Goal: Navigation & Orientation: Understand site structure

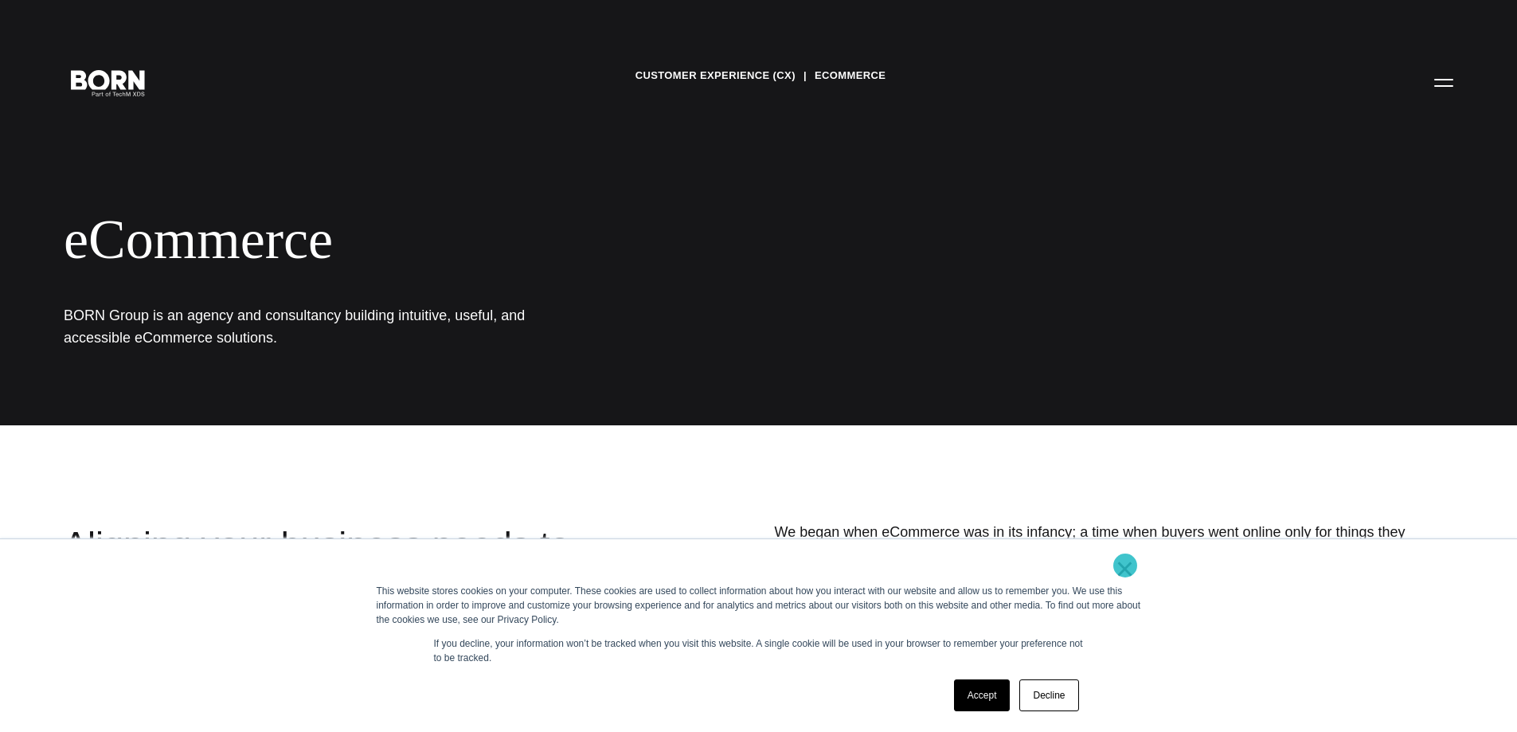
click at [1125, 565] on link "×" at bounding box center [1125, 568] width 19 height 14
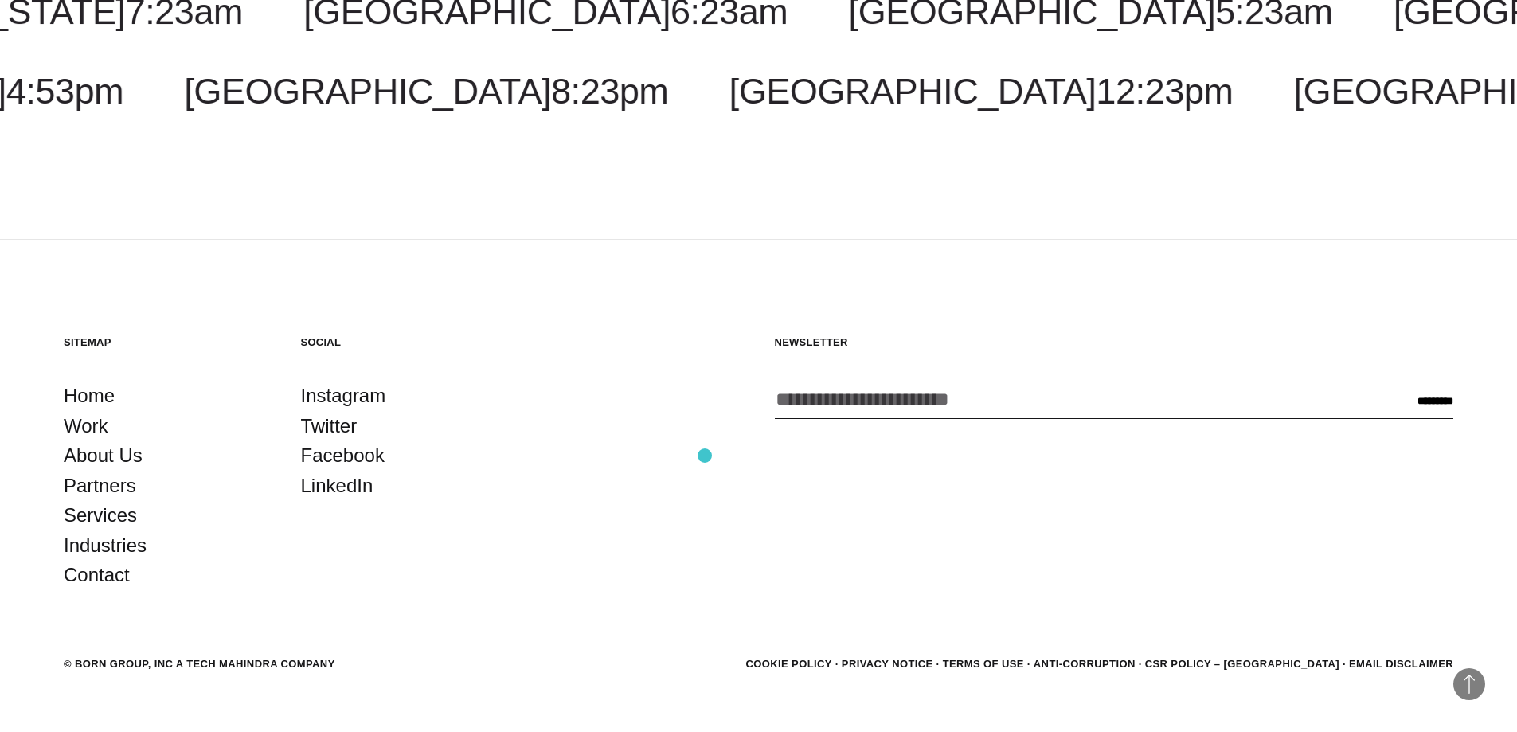
scroll to position [2294, 0]
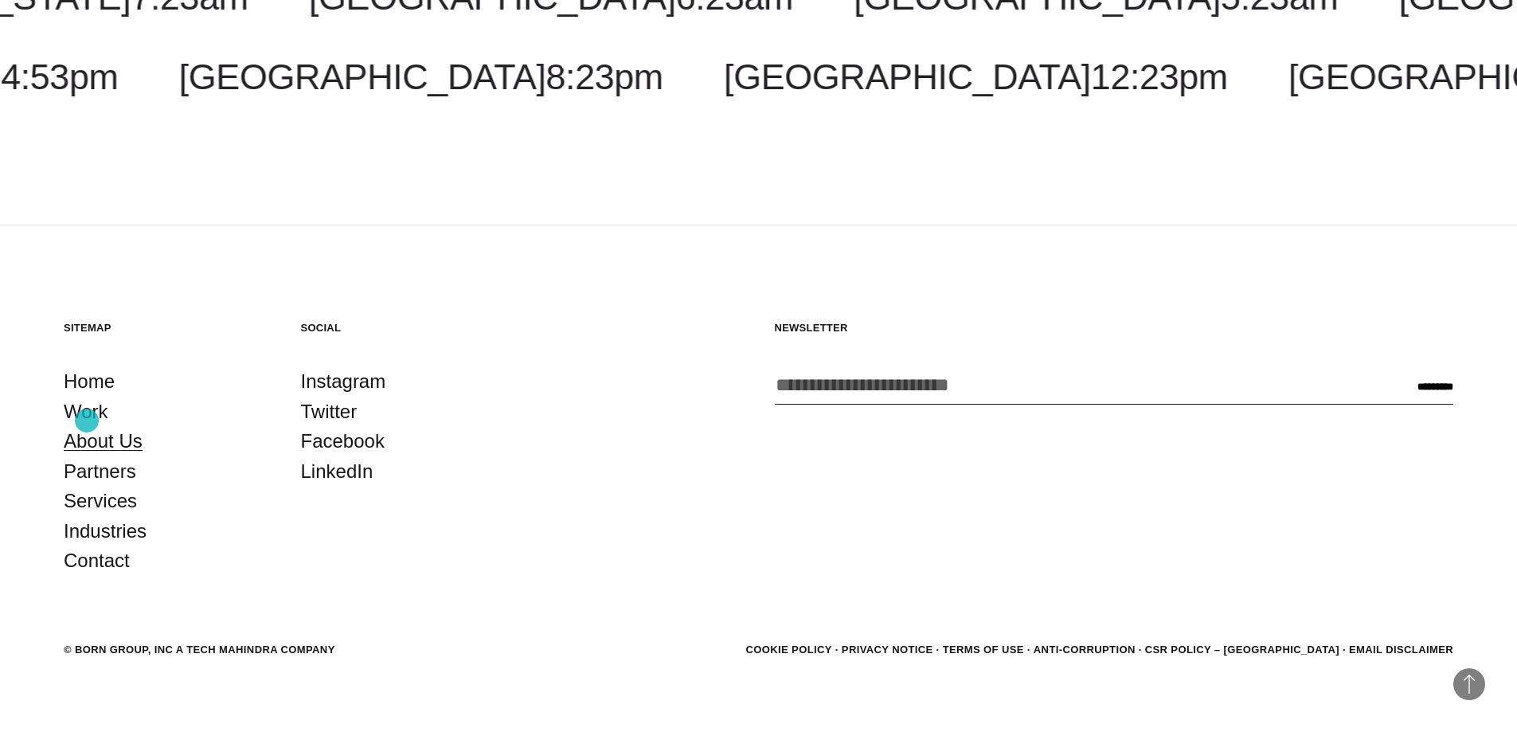
click at [87, 426] on link "About Us" at bounding box center [103, 441] width 79 height 30
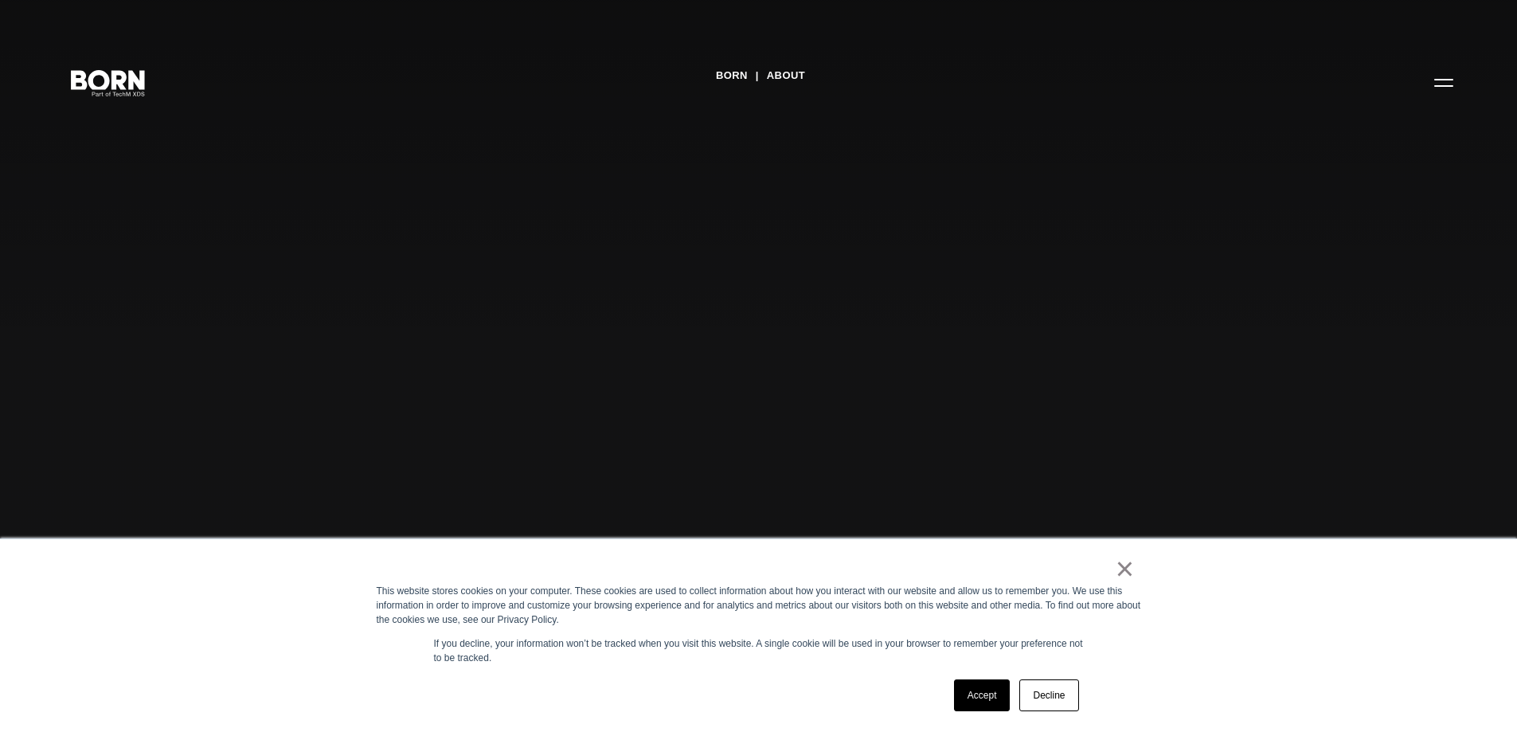
scroll to position [239, 0]
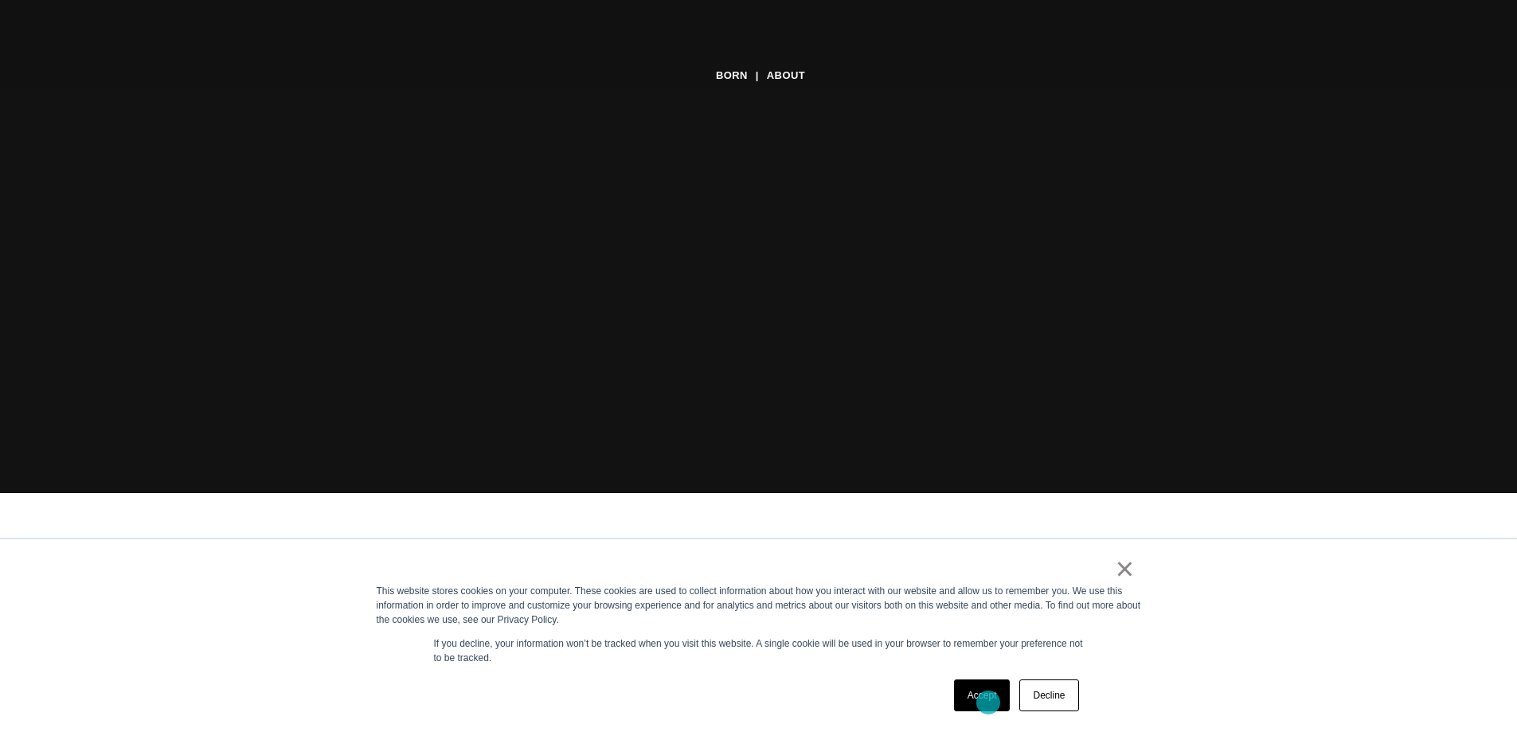
click at [988, 702] on link "Accept" at bounding box center [982, 695] width 57 height 32
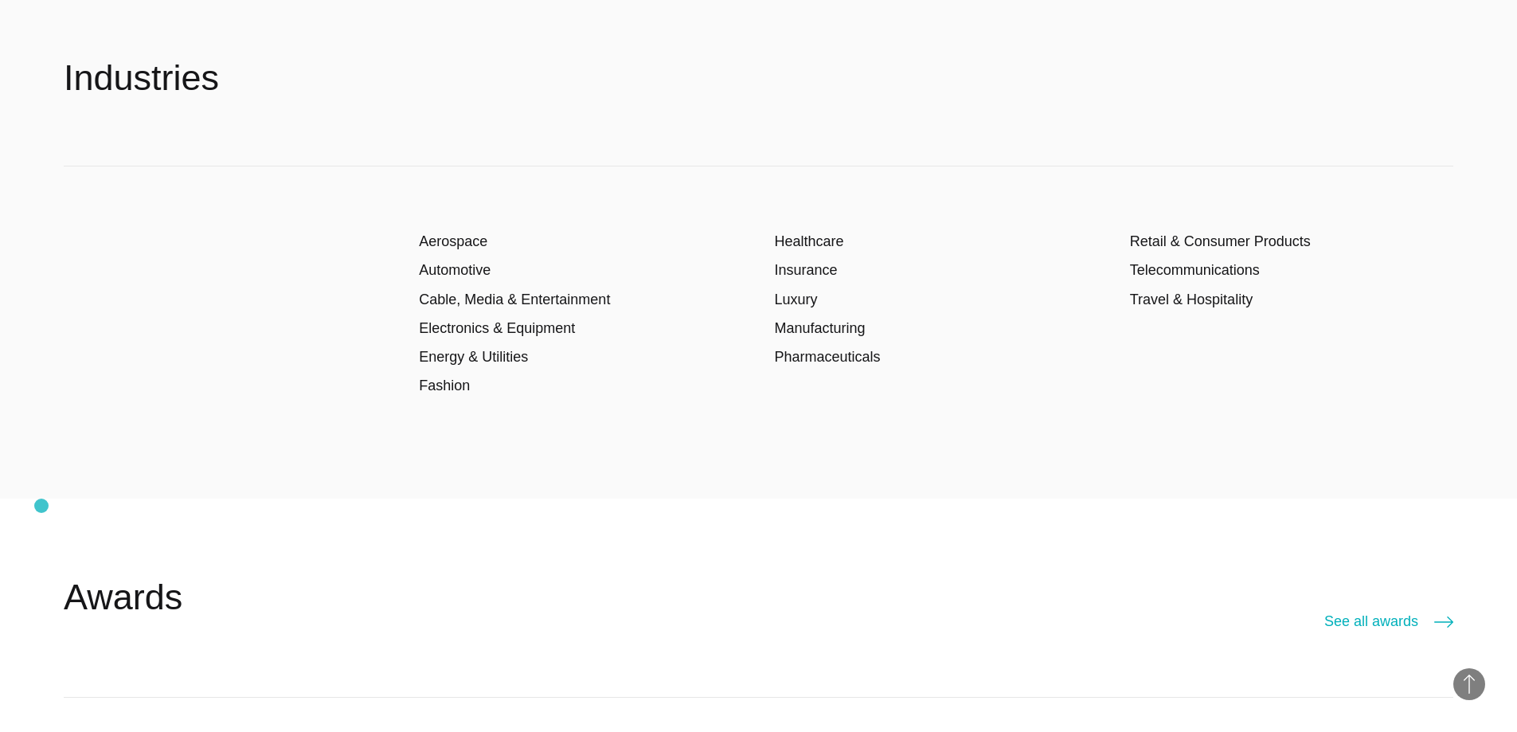
scroll to position [2947, 0]
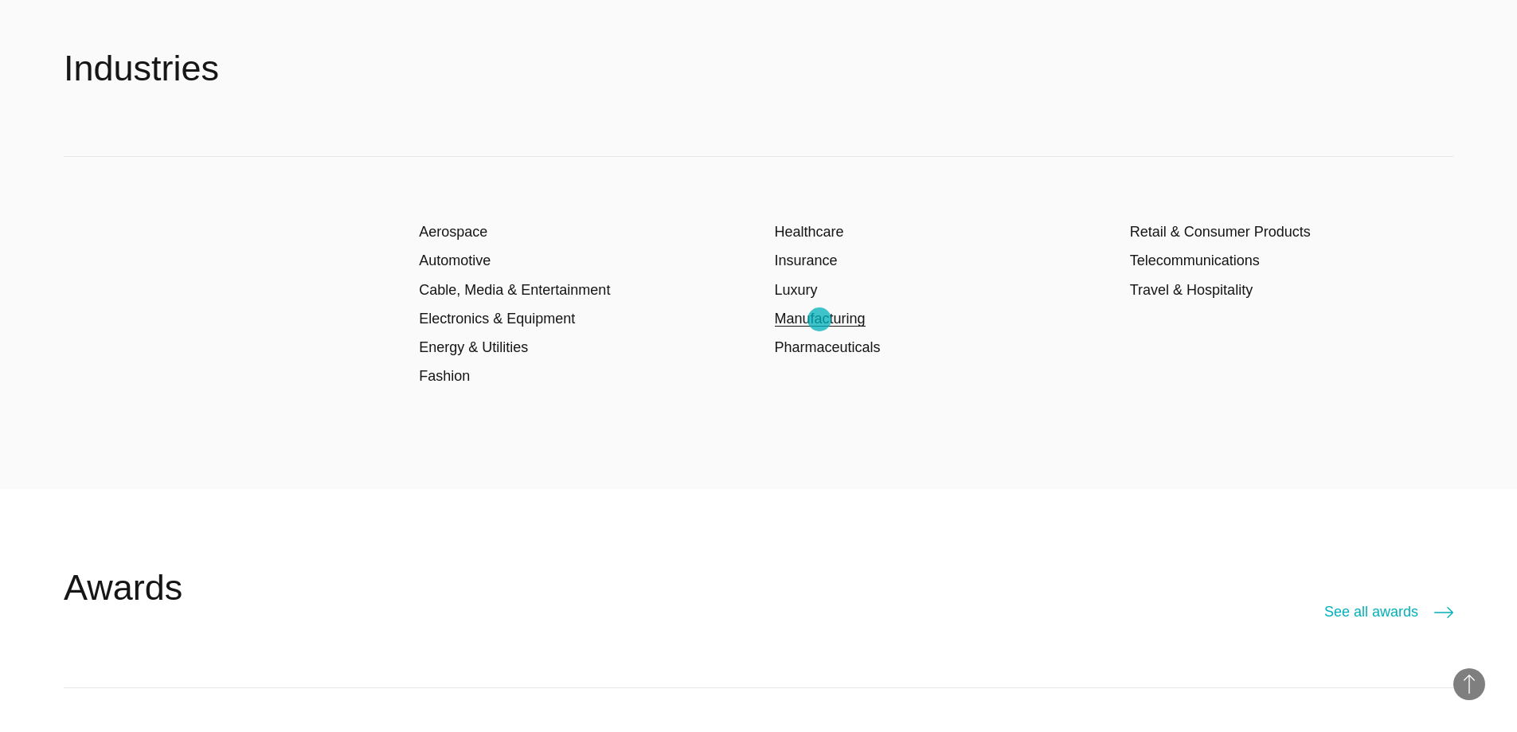
click at [819, 319] on link "Manufacturing" at bounding box center [820, 319] width 91 height 16
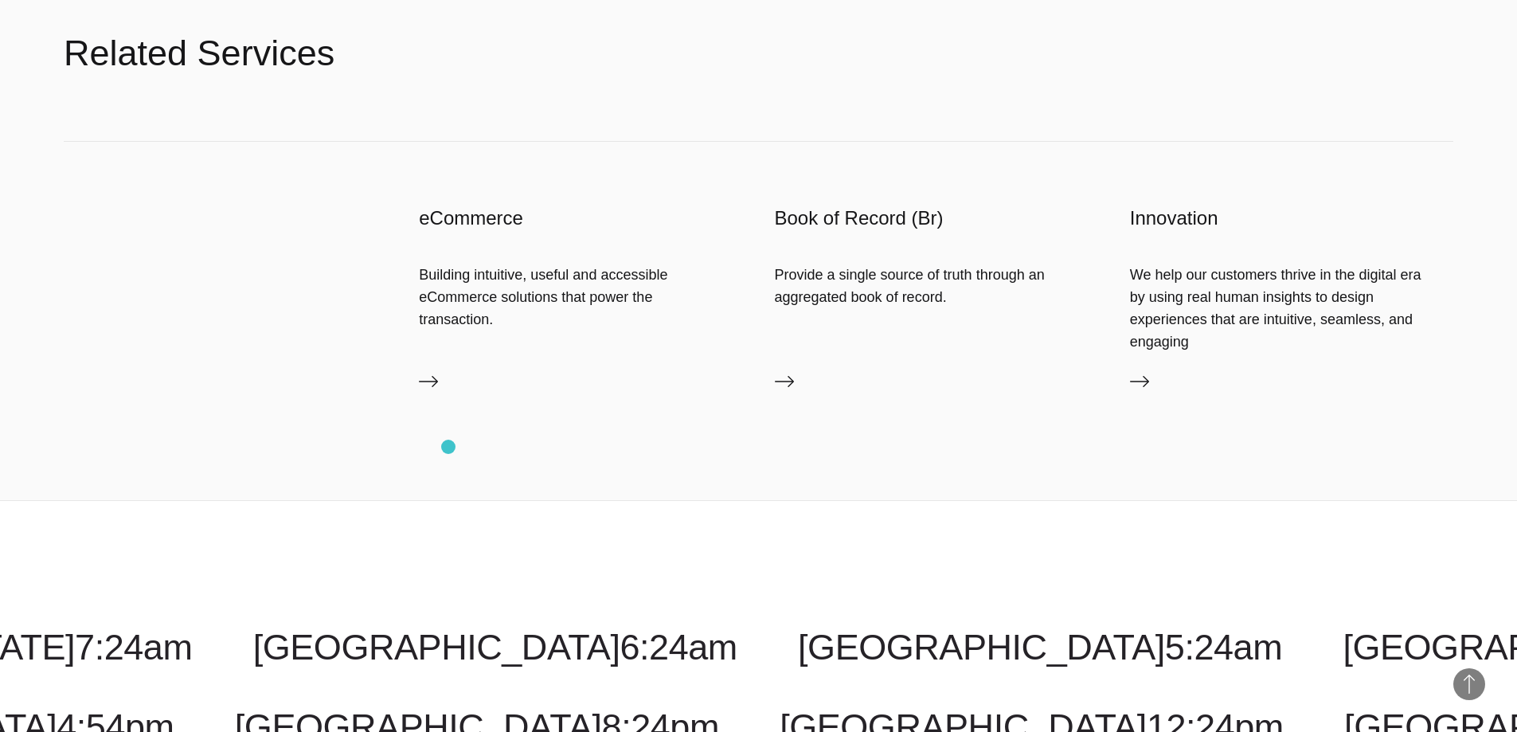
scroll to position [4221, 0]
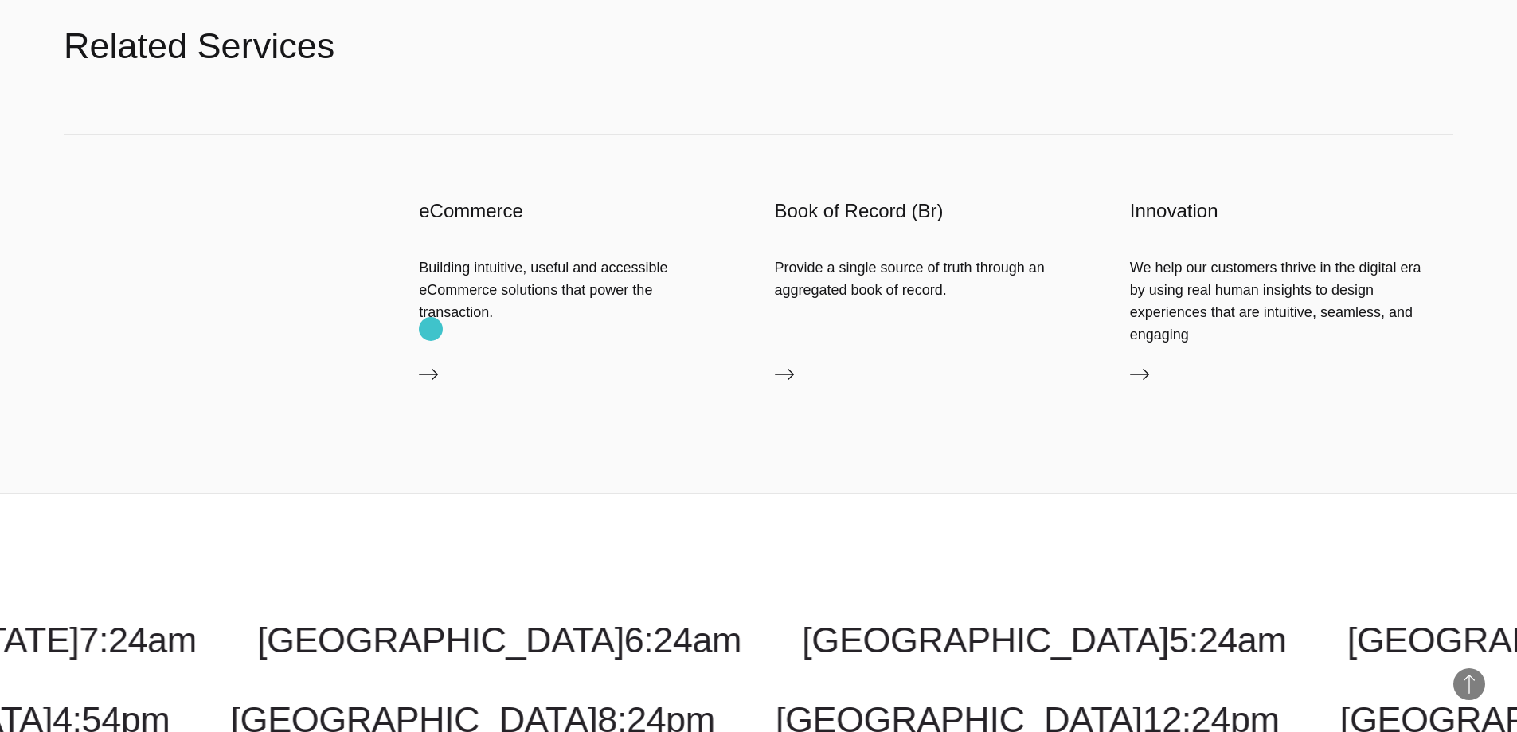
click at [431, 369] on icon at bounding box center [428, 374] width 19 height 11
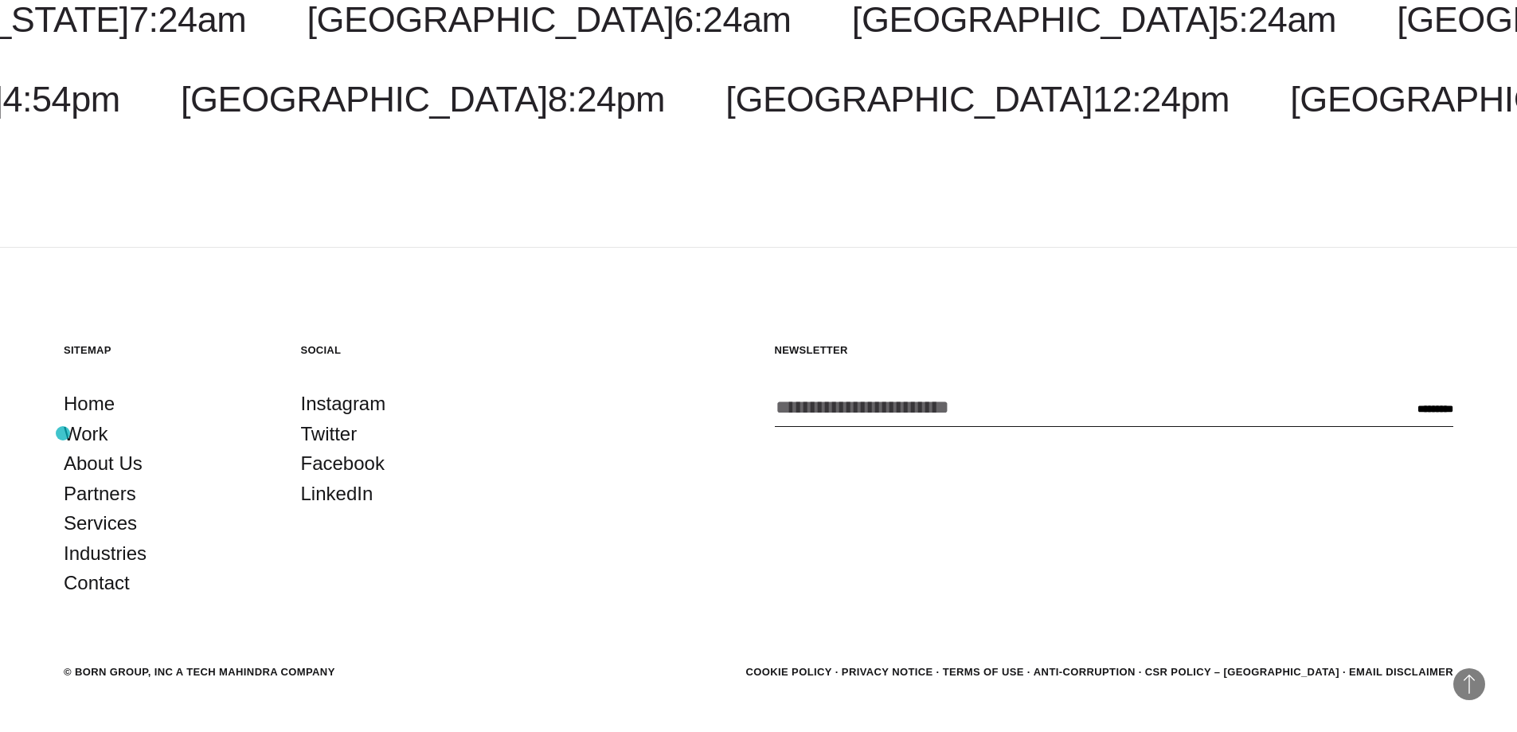
scroll to position [2294, 0]
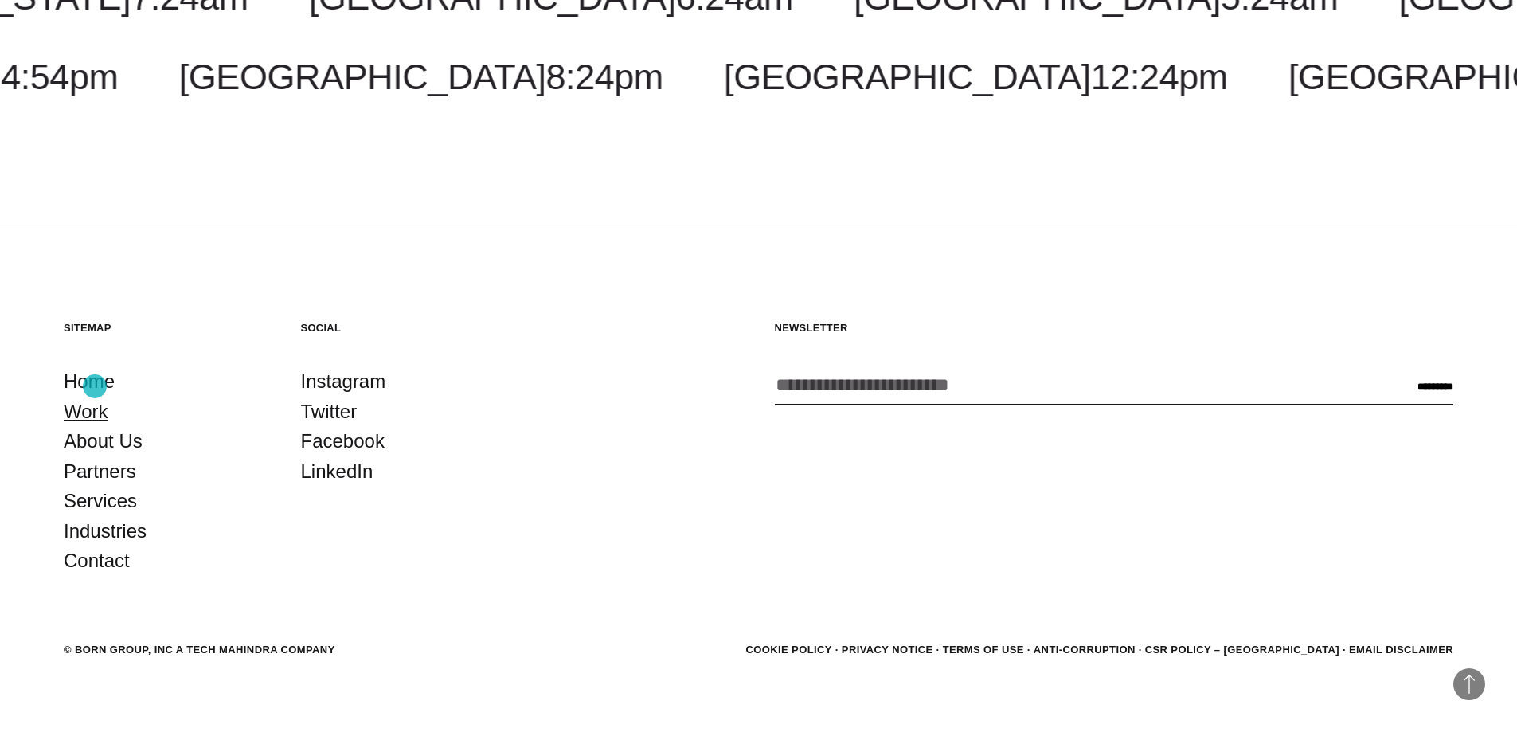
click at [95, 397] on link "Work" at bounding box center [86, 412] width 45 height 30
